Goal: Navigation & Orientation: Find specific page/section

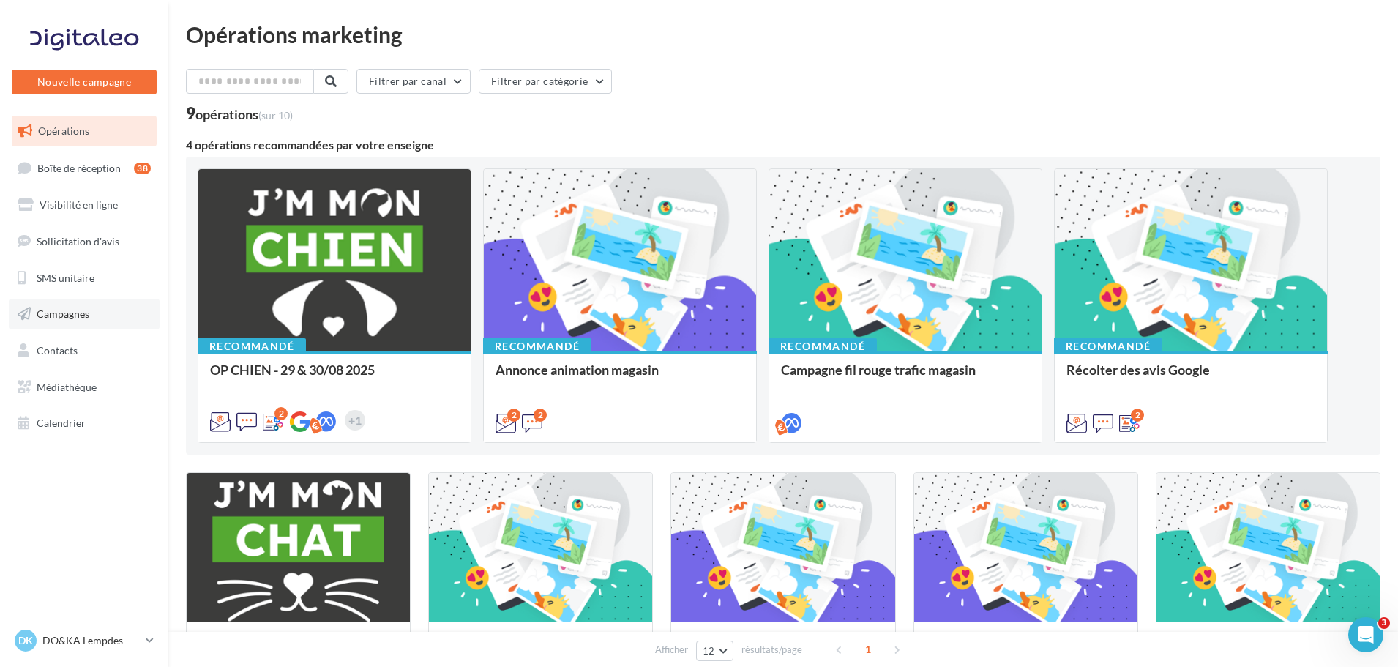
click at [73, 318] on span "Campagnes" at bounding box center [63, 313] width 53 height 12
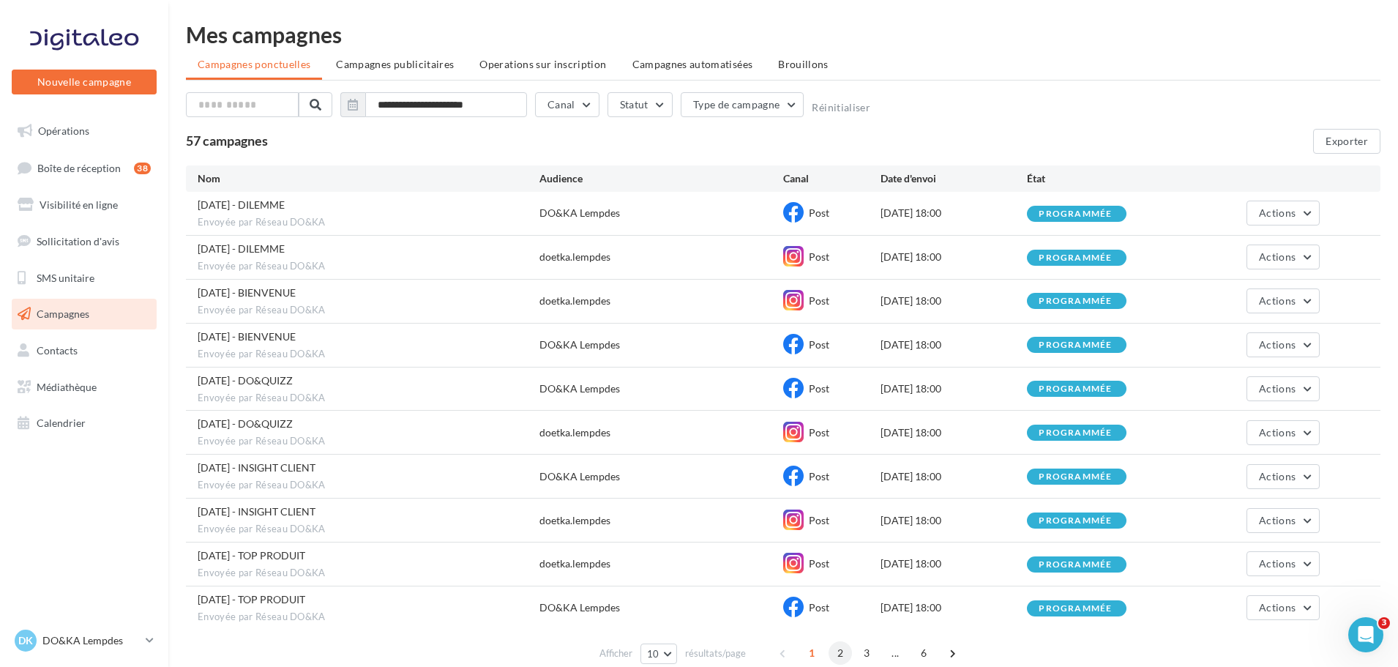
click at [843, 650] on span "2" at bounding box center [840, 652] width 23 height 23
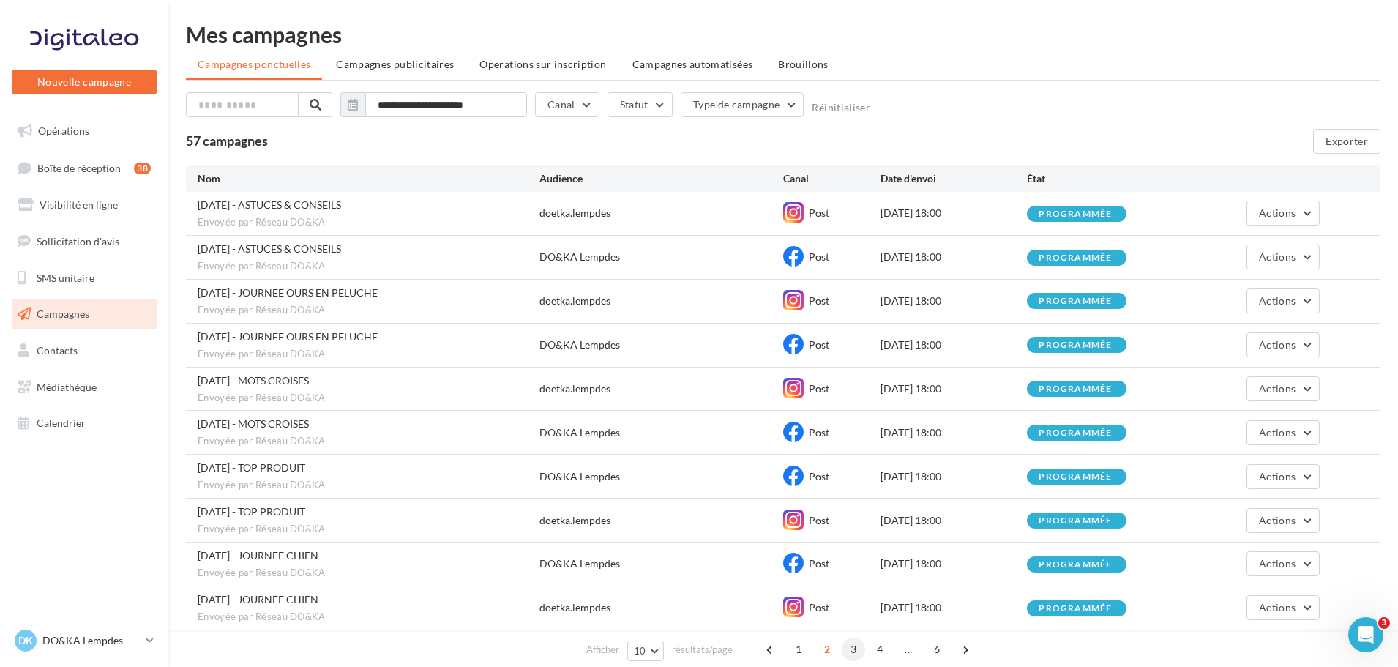
click at [853, 651] on span "3" at bounding box center [853, 649] width 23 height 23
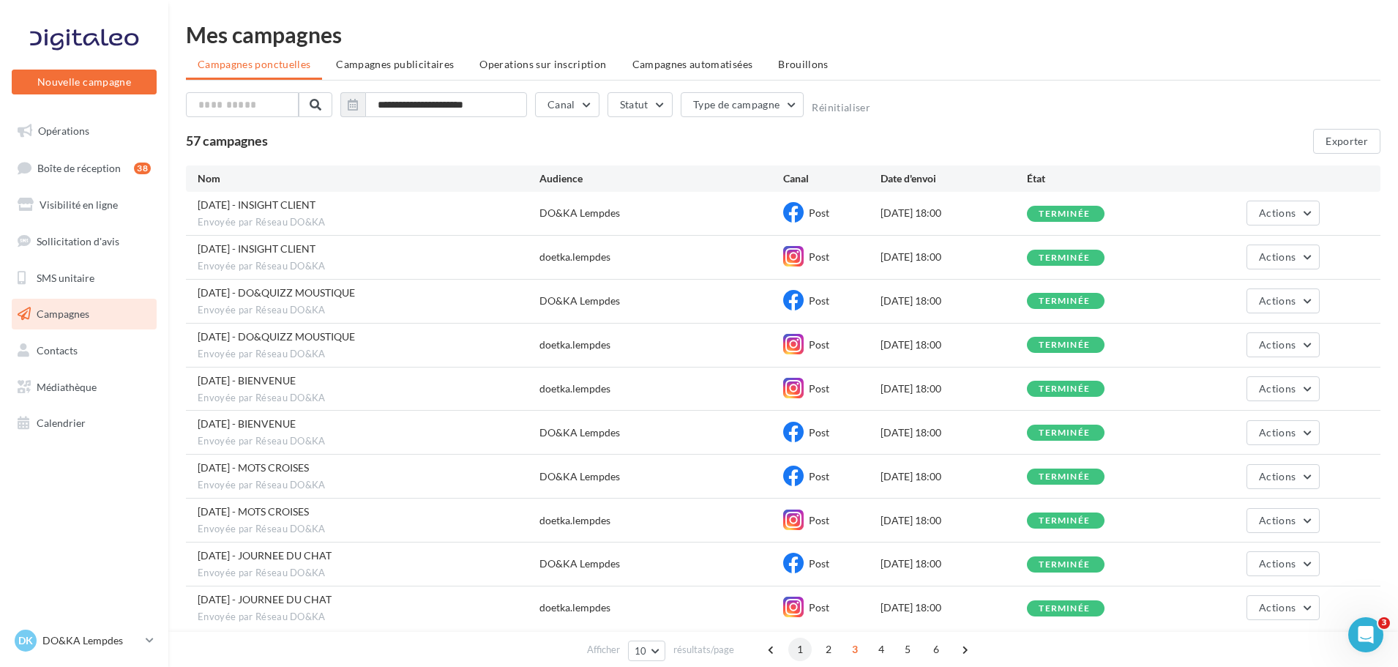
click at [795, 649] on span "1" at bounding box center [799, 649] width 23 height 23
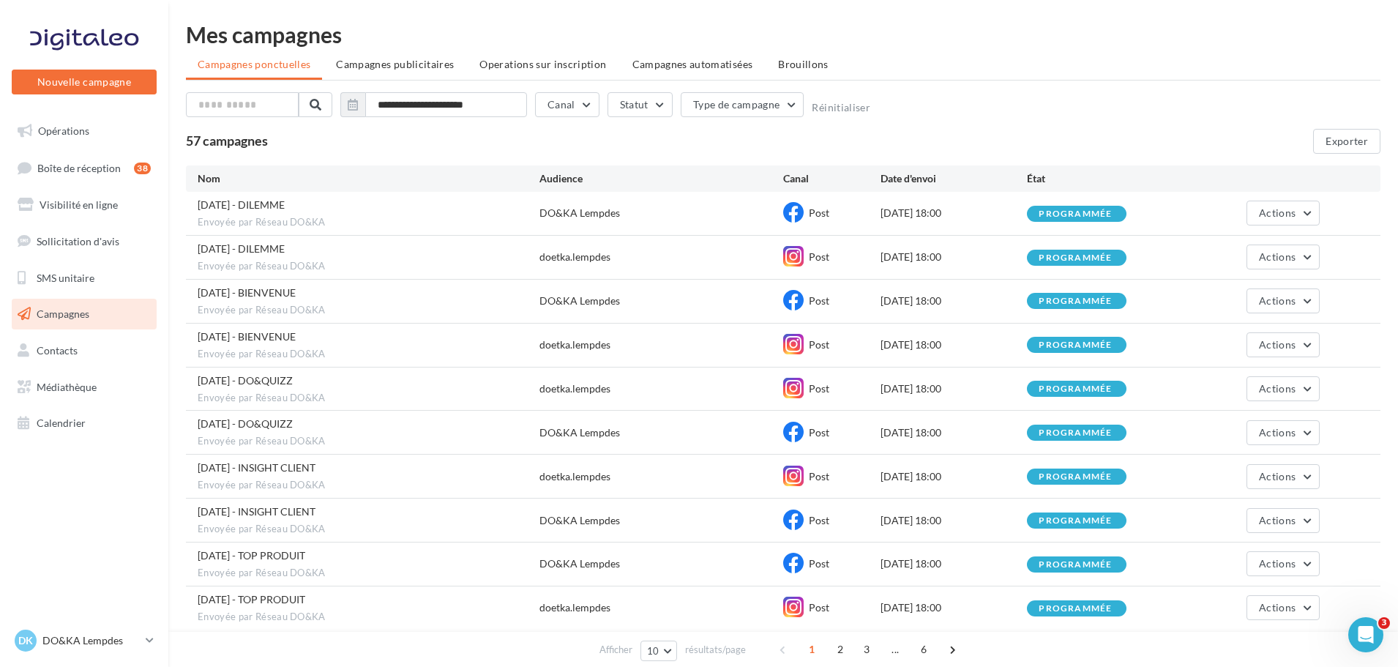
click at [68, 146] on ul "Opérations Boîte de réception 38 Visibilité en ligne Sollicitation d'avis SMS u…" at bounding box center [84, 277] width 157 height 335
click at [68, 142] on link "Opérations" at bounding box center [84, 131] width 151 height 31
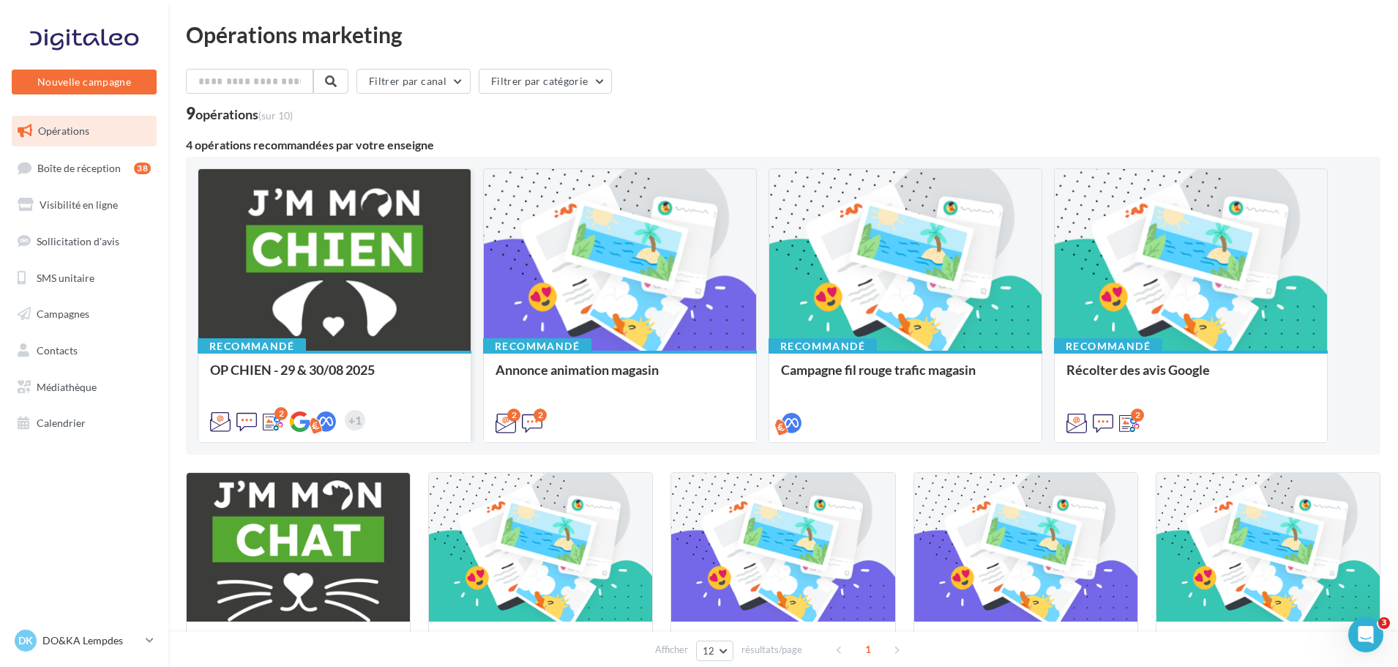
click at [228, 232] on div at bounding box center [334, 260] width 272 height 183
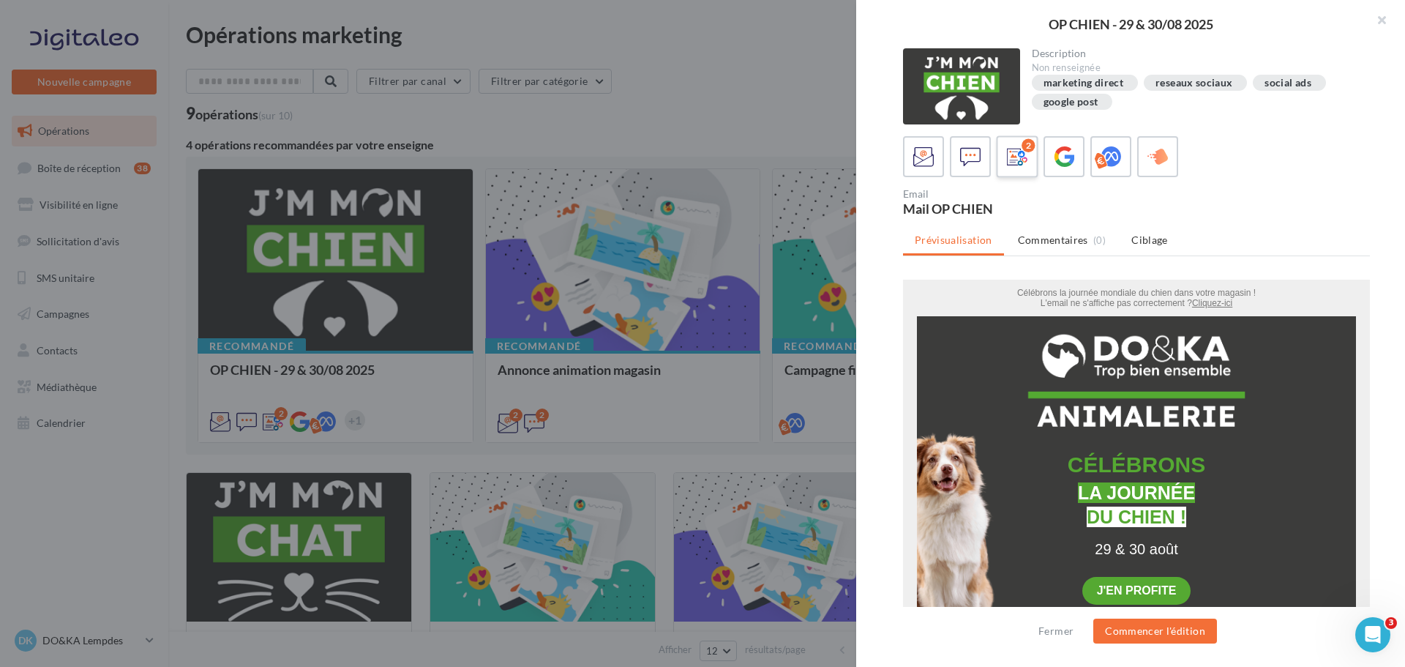
click at [1031, 157] on label "2" at bounding box center [1017, 156] width 42 height 42
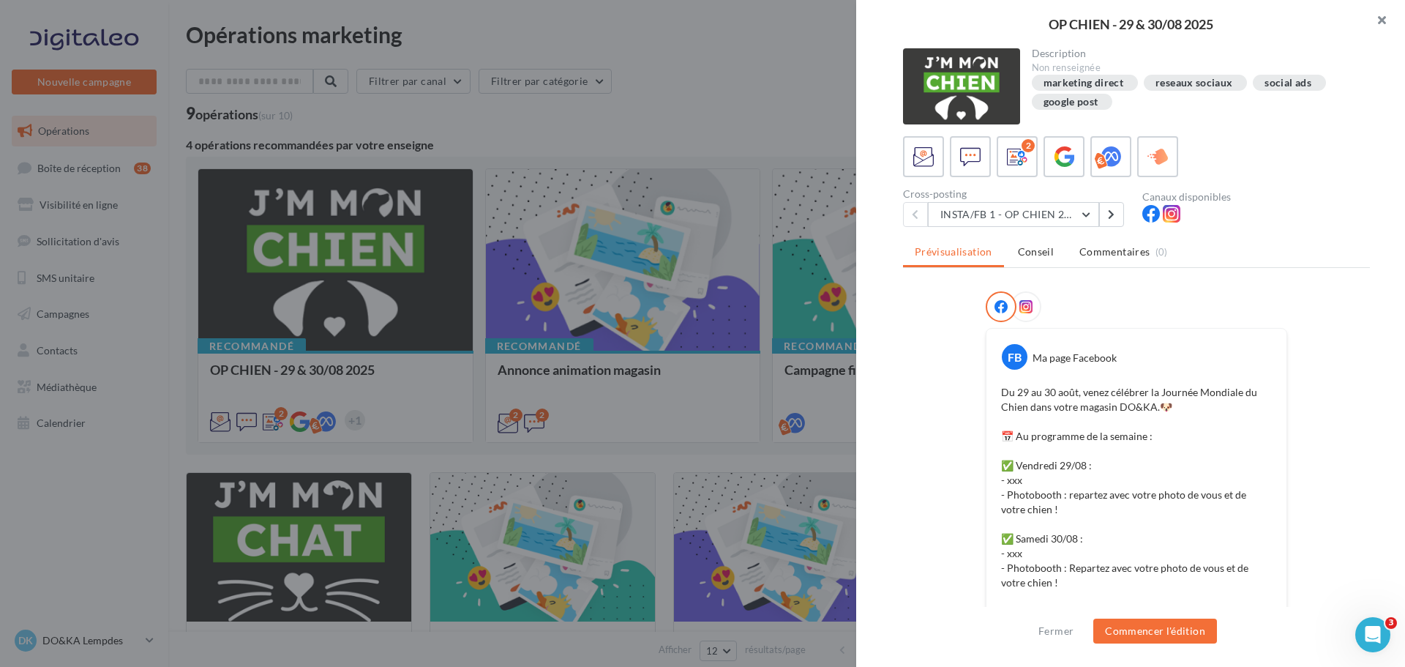
click at [1376, 20] on button "button" at bounding box center [1376, 22] width 59 height 44
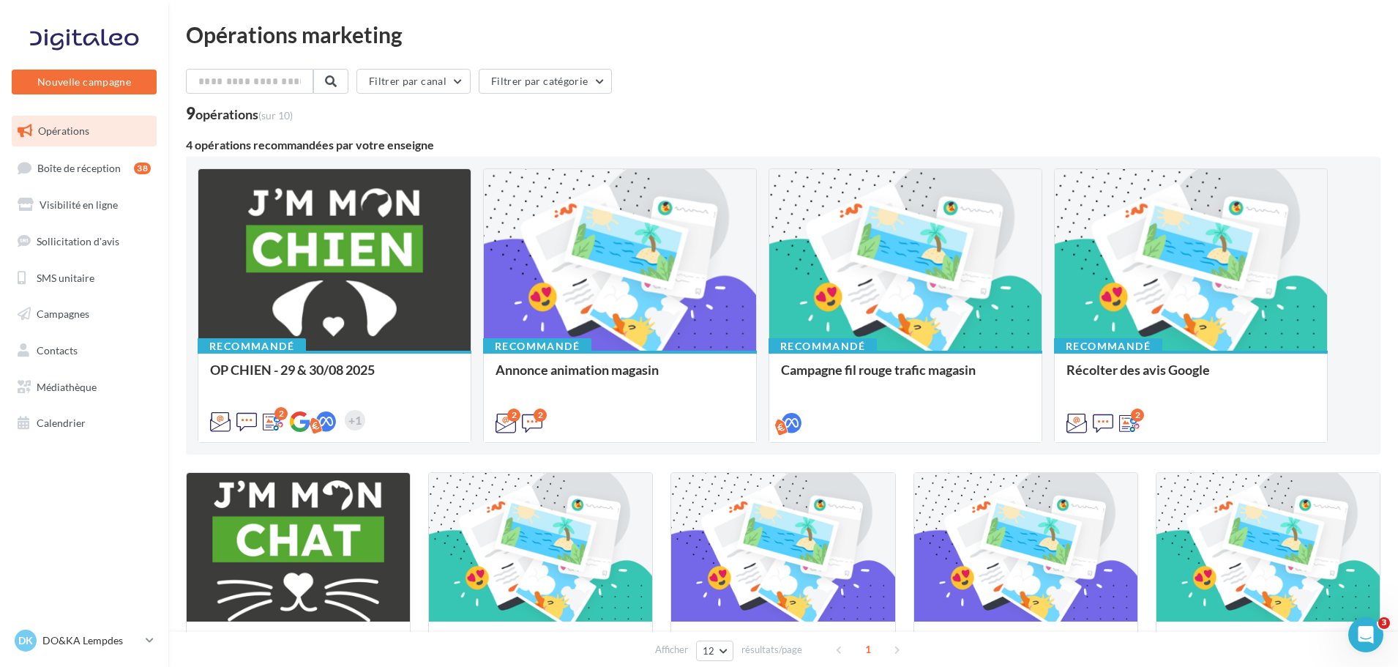
click at [1025, 87] on div "Filtrer par canal Filtrer par catégorie" at bounding box center [783, 84] width 1195 height 31
click at [133, 650] on div "DK DO&KA Lempdes [EMAIL_ADDRESS][DOMAIN_NAME]" at bounding box center [77, 641] width 125 height 22
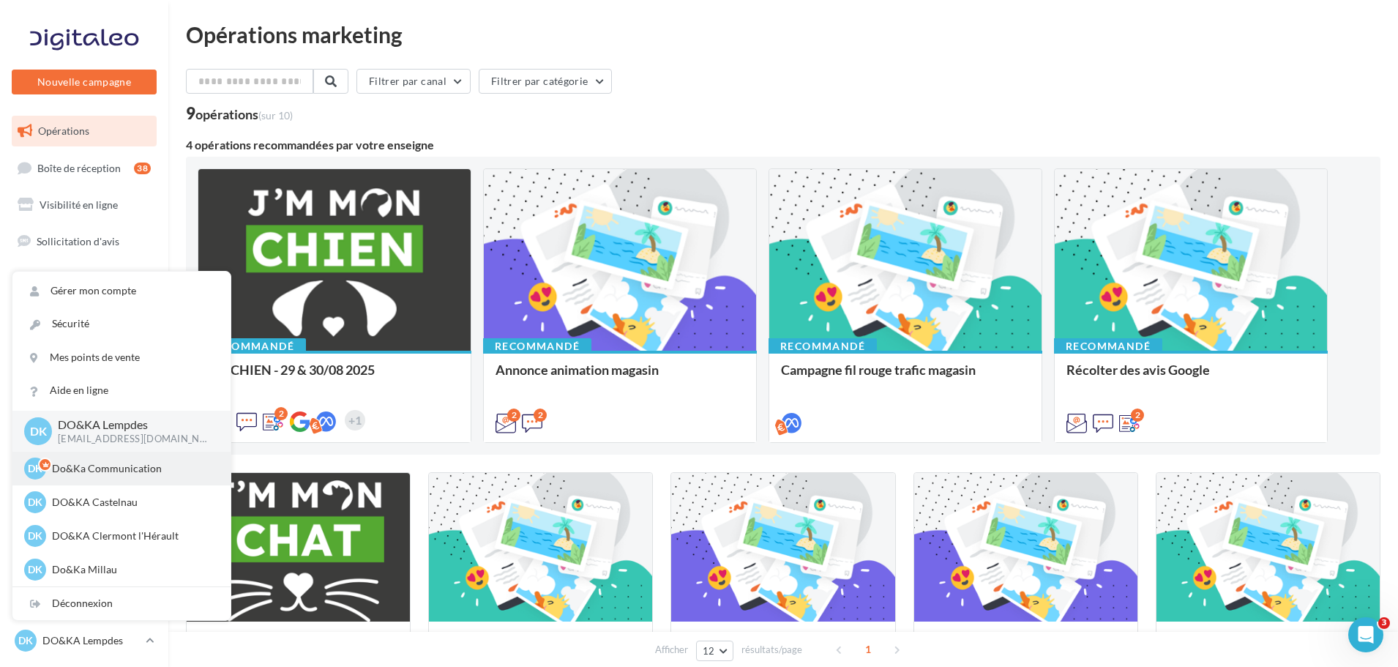
click at [102, 471] on p "Do&Ka Communication" at bounding box center [132, 468] width 161 height 15
